Goal: Check status: Check status

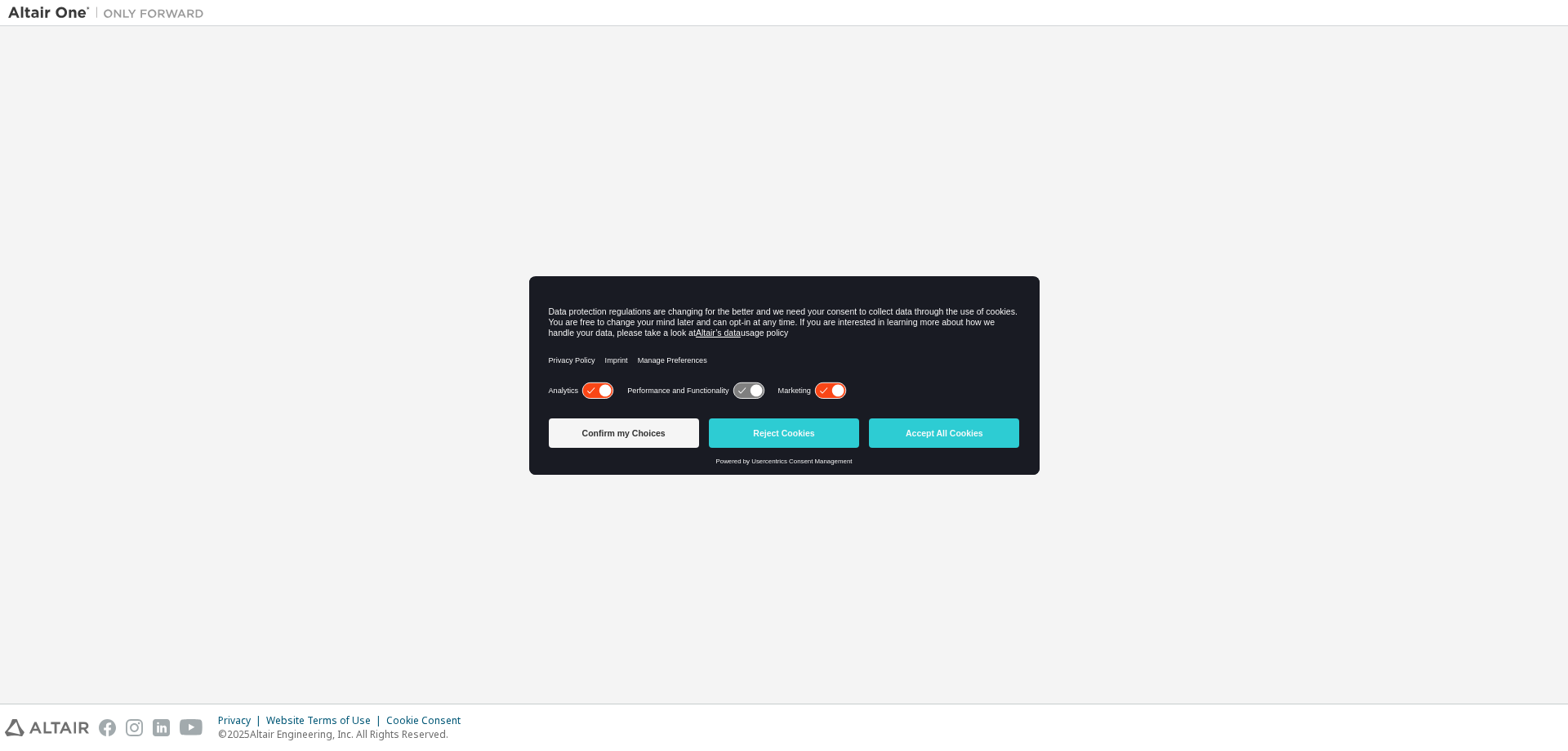
click at [958, 426] on button "Accept All Cookies" at bounding box center [944, 433] width 151 height 29
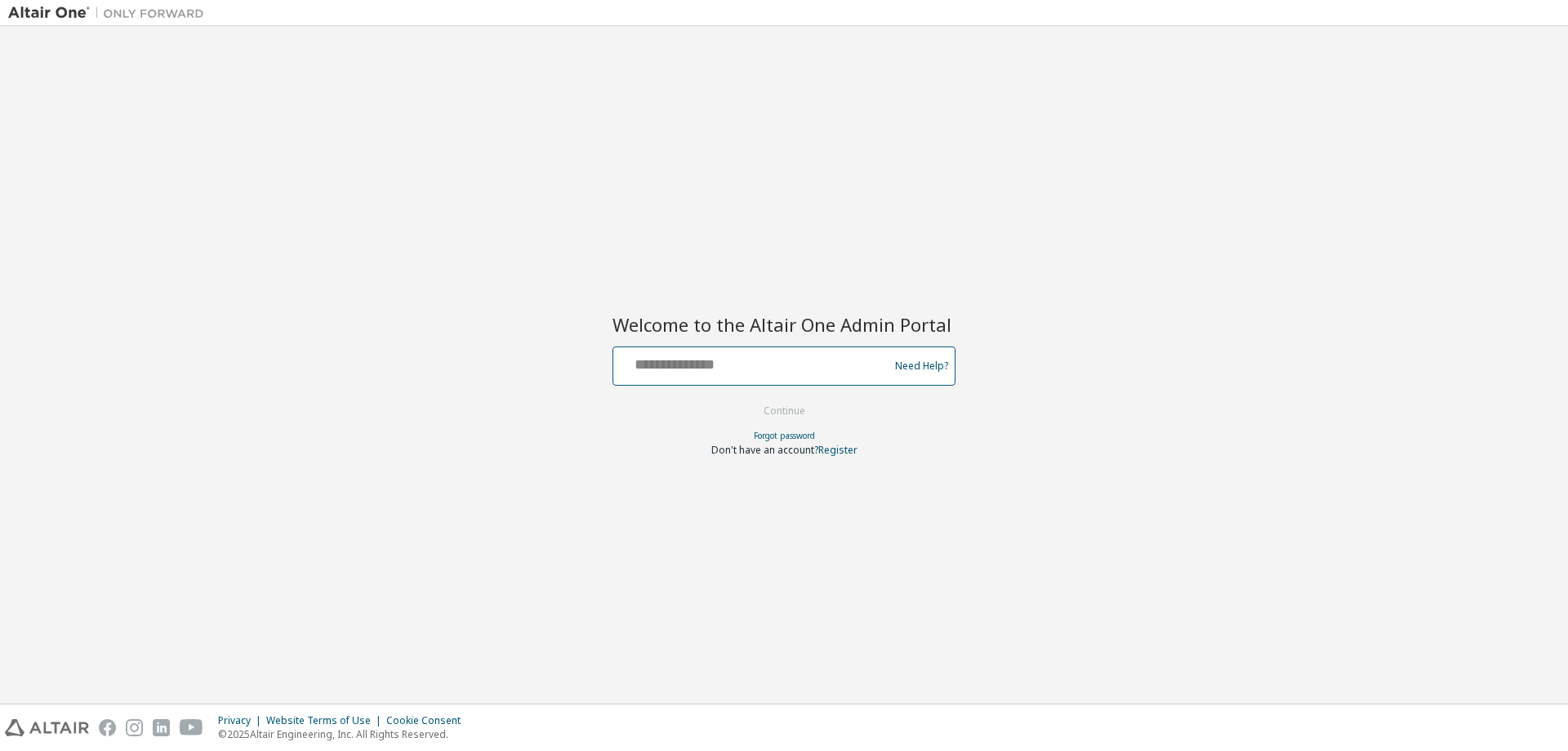
click at [722, 370] on input "text" at bounding box center [753, 362] width 267 height 23
type input "**********"
click at [772, 415] on button "Continue" at bounding box center [785, 411] width 76 height 24
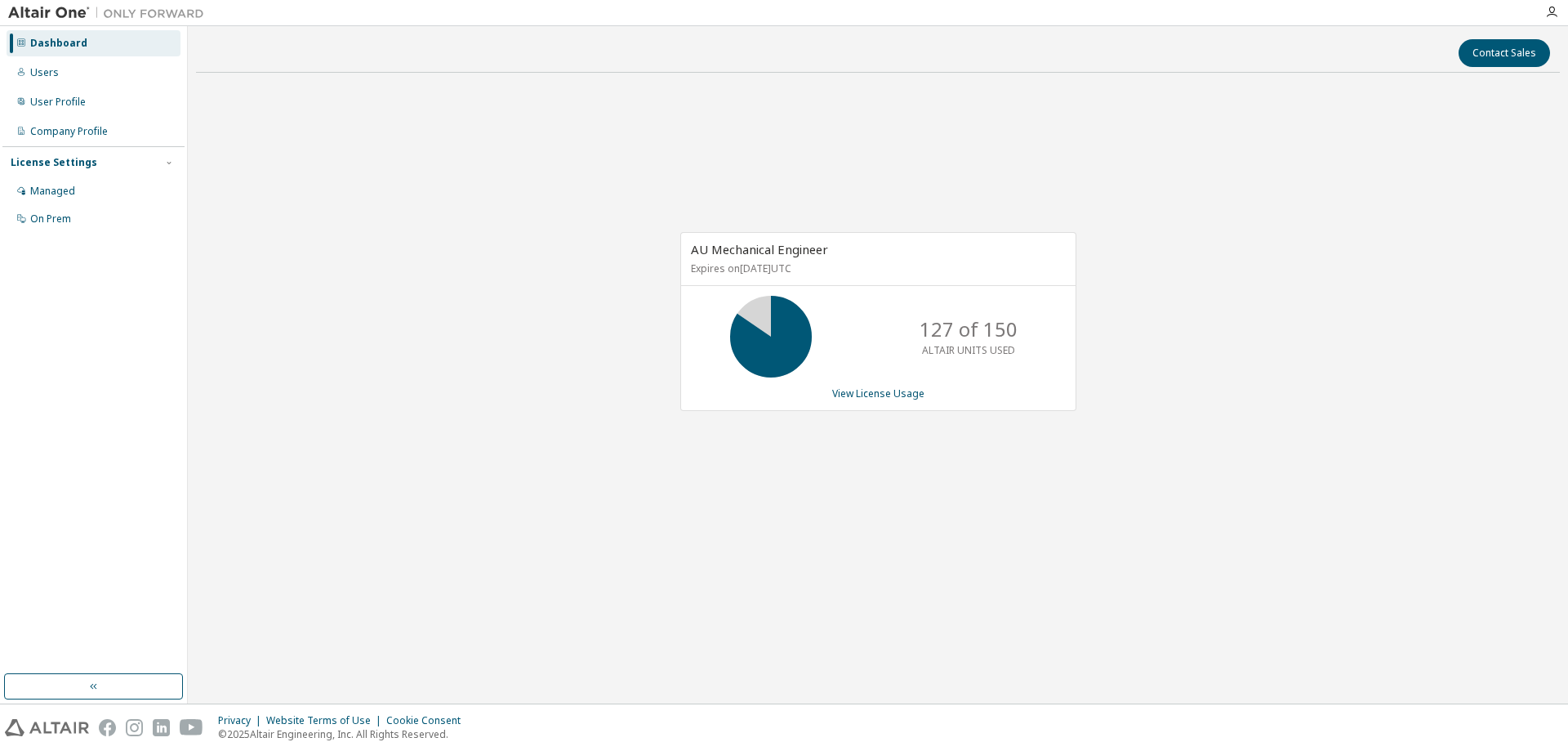
drag, startPoint x: 0, startPoint y: 0, endPoint x: 422, endPoint y: 144, distance: 445.9
click at [422, 144] on div "AU Mechanical Engineer Expires on [DATE] UTC 127 of 150 ALTAIR UNITS USED View …" at bounding box center [879, 330] width 1365 height 488
click at [896, 395] on link "View License Usage" at bounding box center [879, 393] width 92 height 14
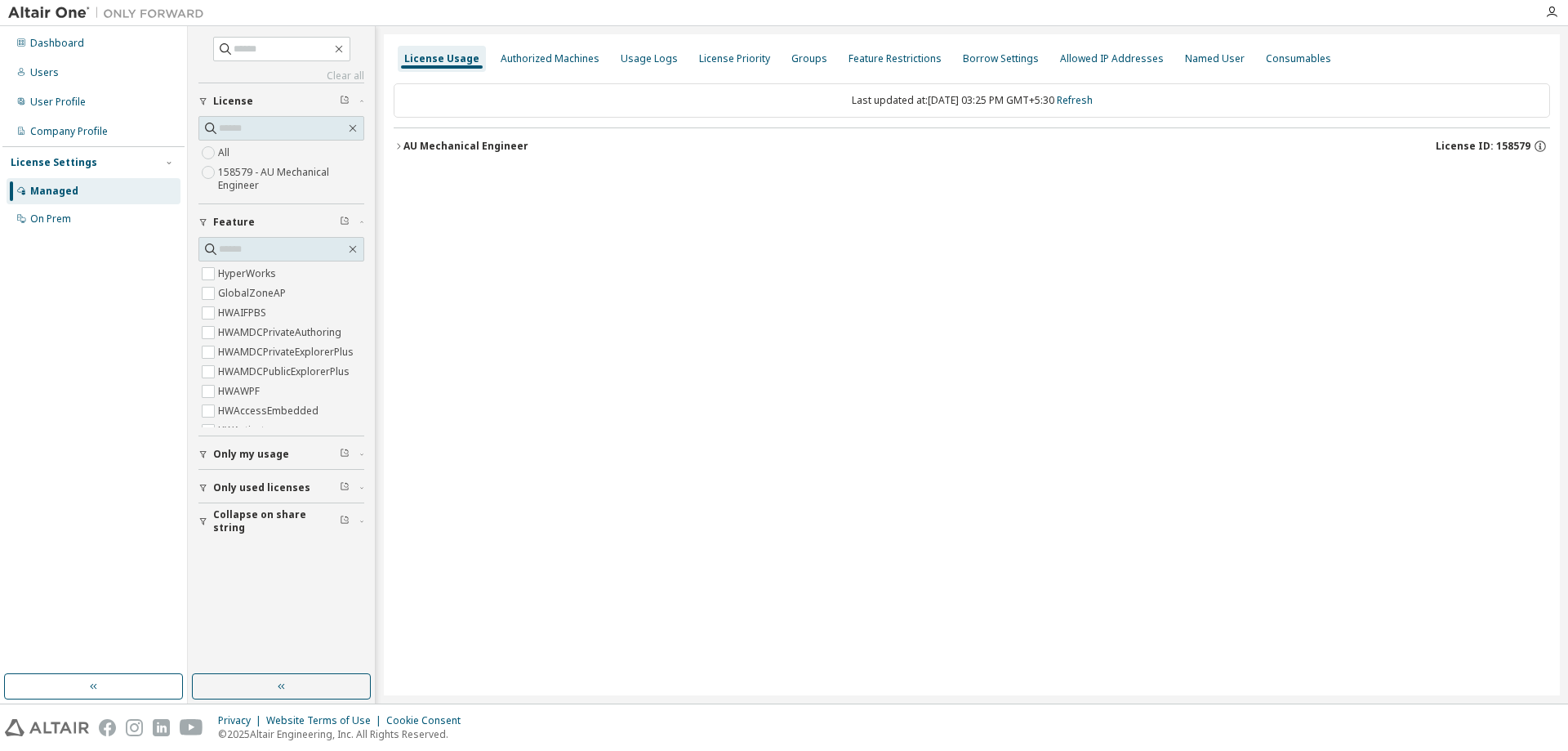
click at [398, 144] on icon "button" at bounding box center [398, 146] width 3 height 6
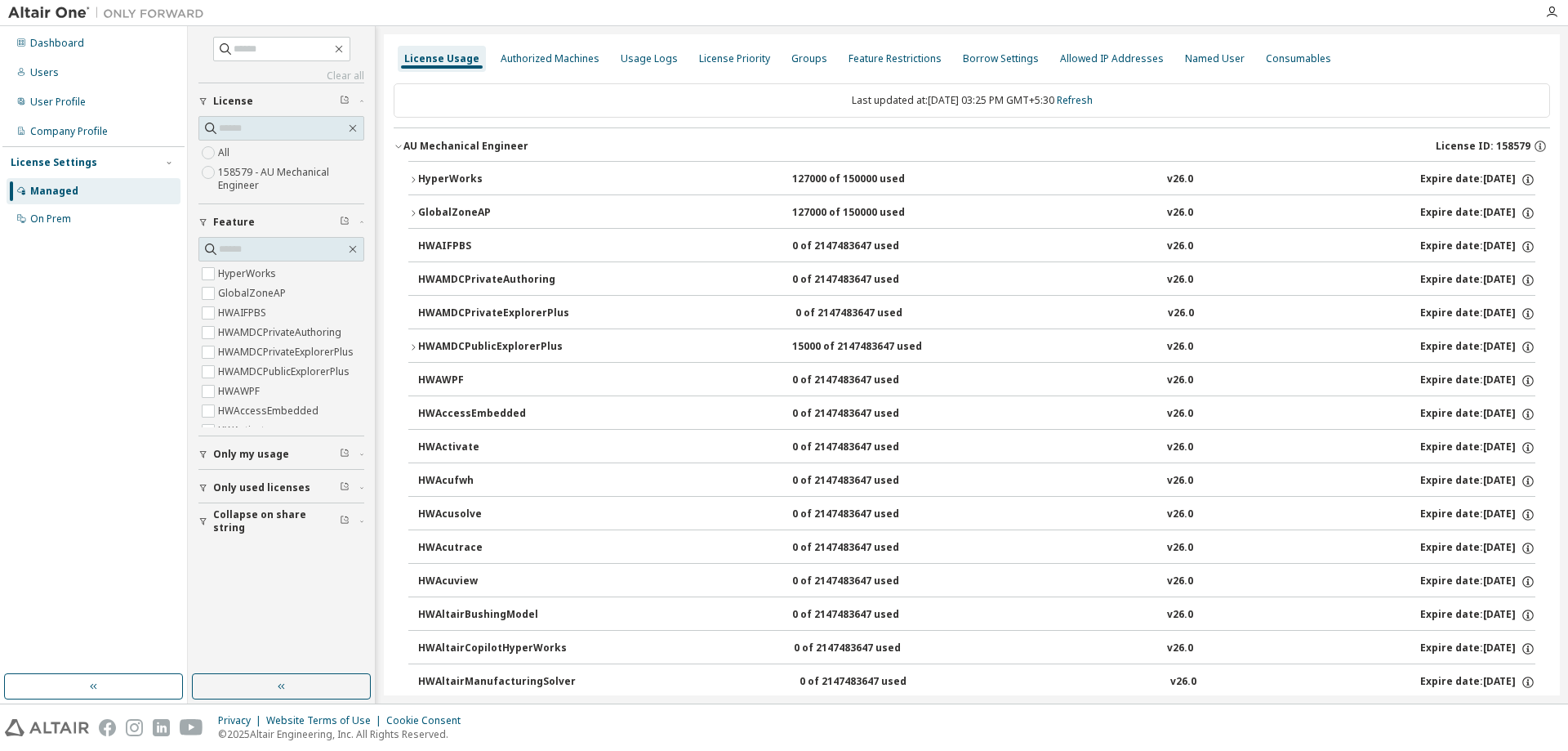
click at [397, 144] on icon "button" at bounding box center [399, 147] width 10 height 10
